Goal: Find specific page/section: Find specific page/section

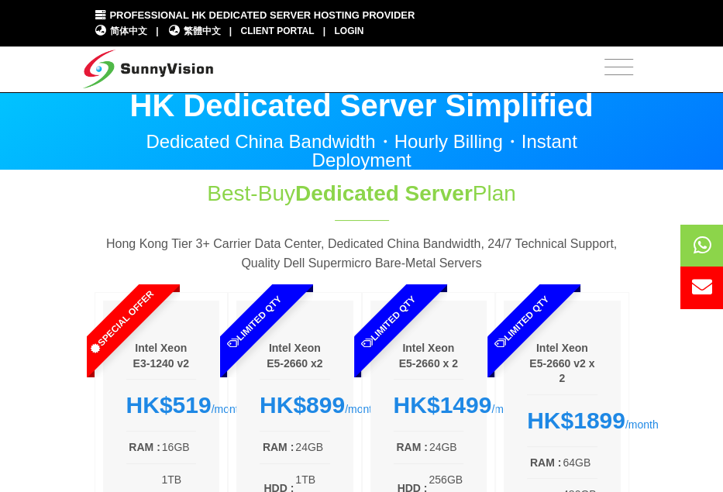
click at [620, 77] on span "Toggle navigation" at bounding box center [619, 68] width 44 height 38
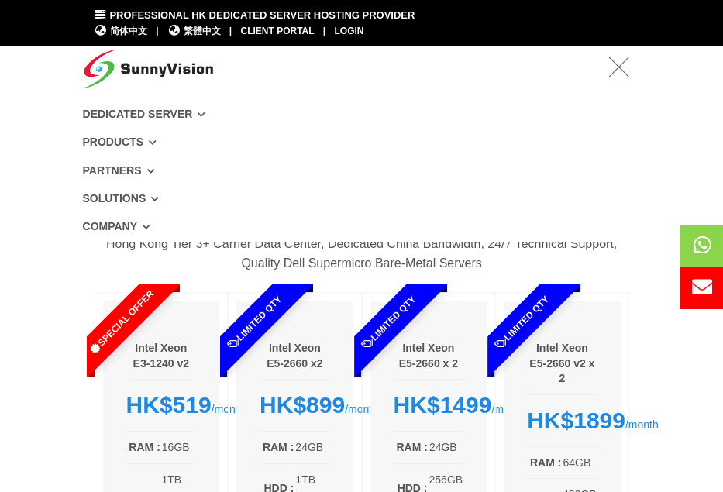
click at [143, 230] on icon at bounding box center [147, 227] width 8 height 9
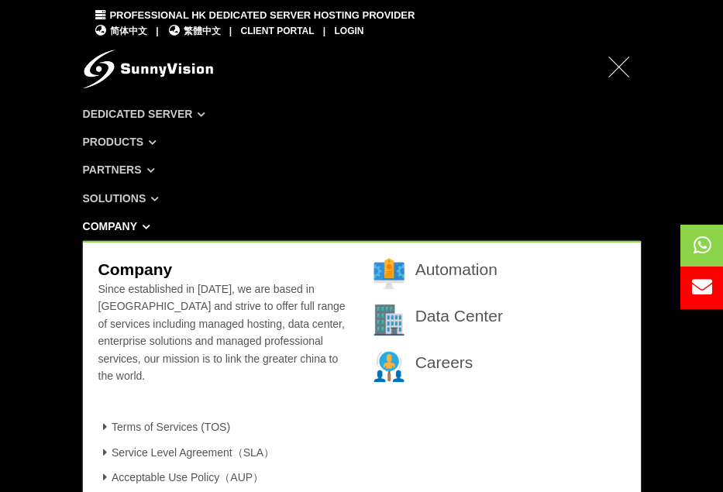
scroll to position [233, 0]
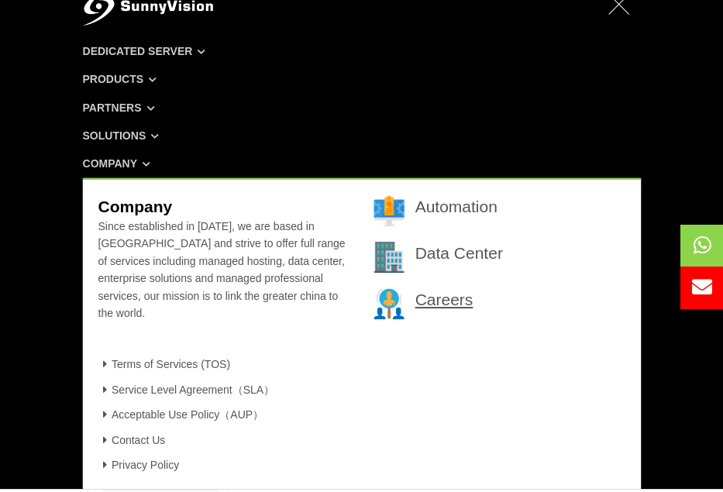
click at [459, 299] on link "Careers" at bounding box center [445, 300] width 58 height 18
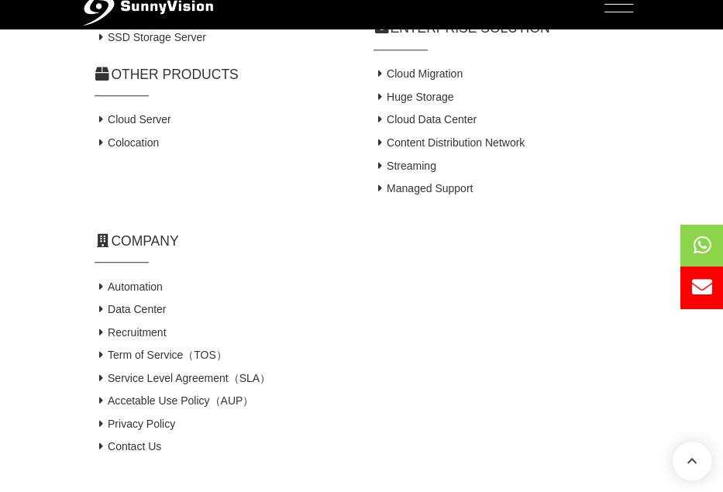
scroll to position [961, 0]
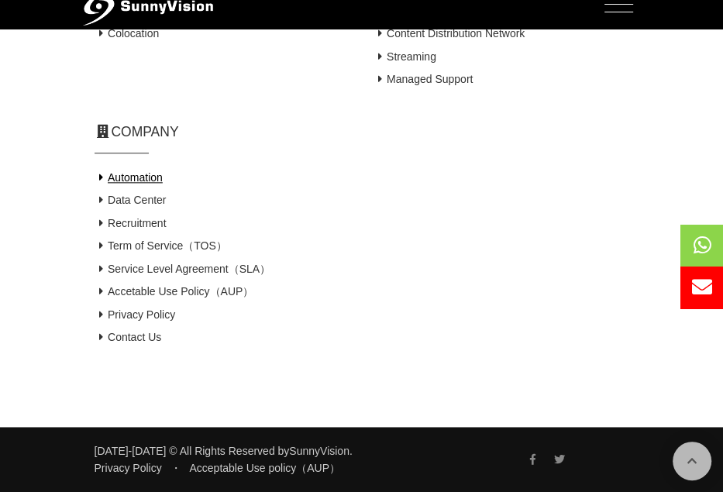
click at [102, 176] on icon at bounding box center [102, 177] width 14 height 11
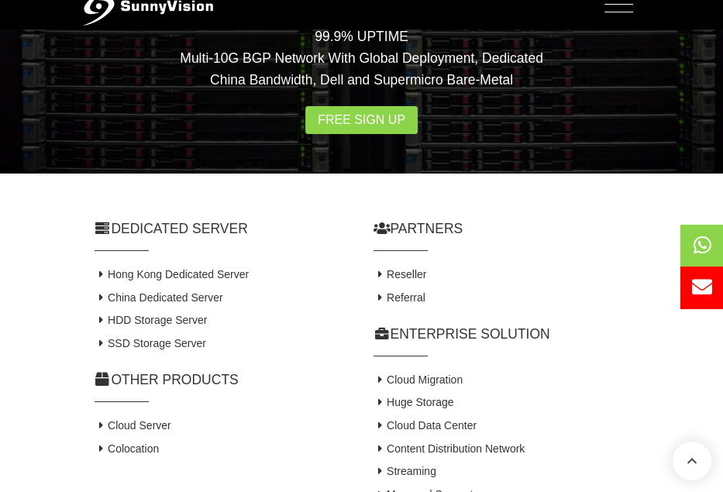
scroll to position [3334, 0]
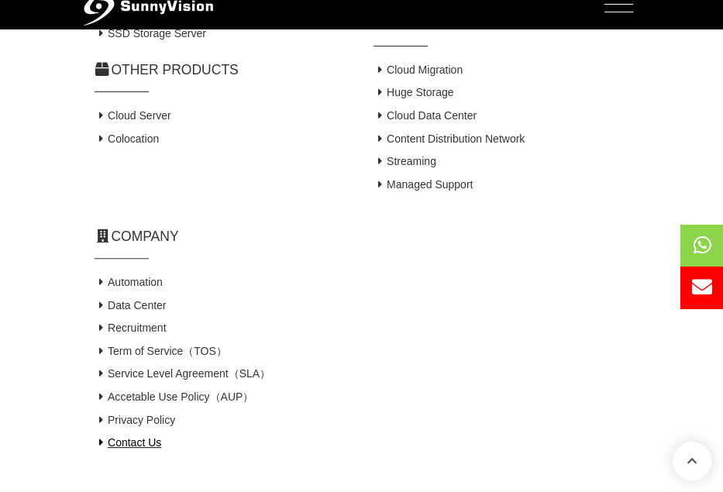
click at [143, 437] on link "Contact Us" at bounding box center [128, 443] width 67 height 12
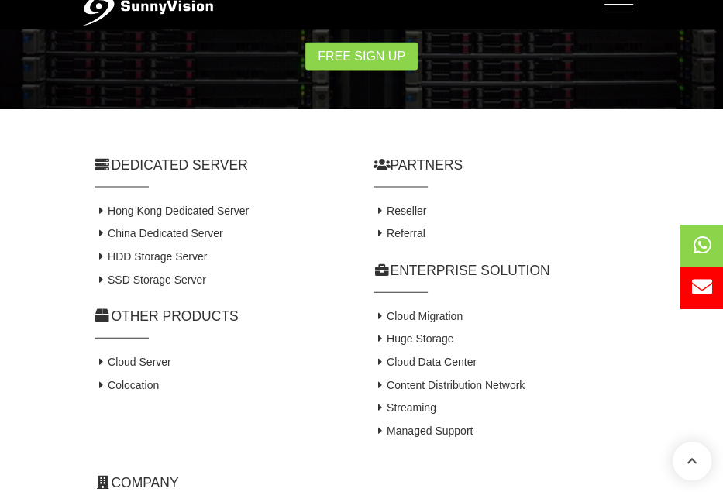
scroll to position [1861, 0]
